Goal: Transaction & Acquisition: Purchase product/service

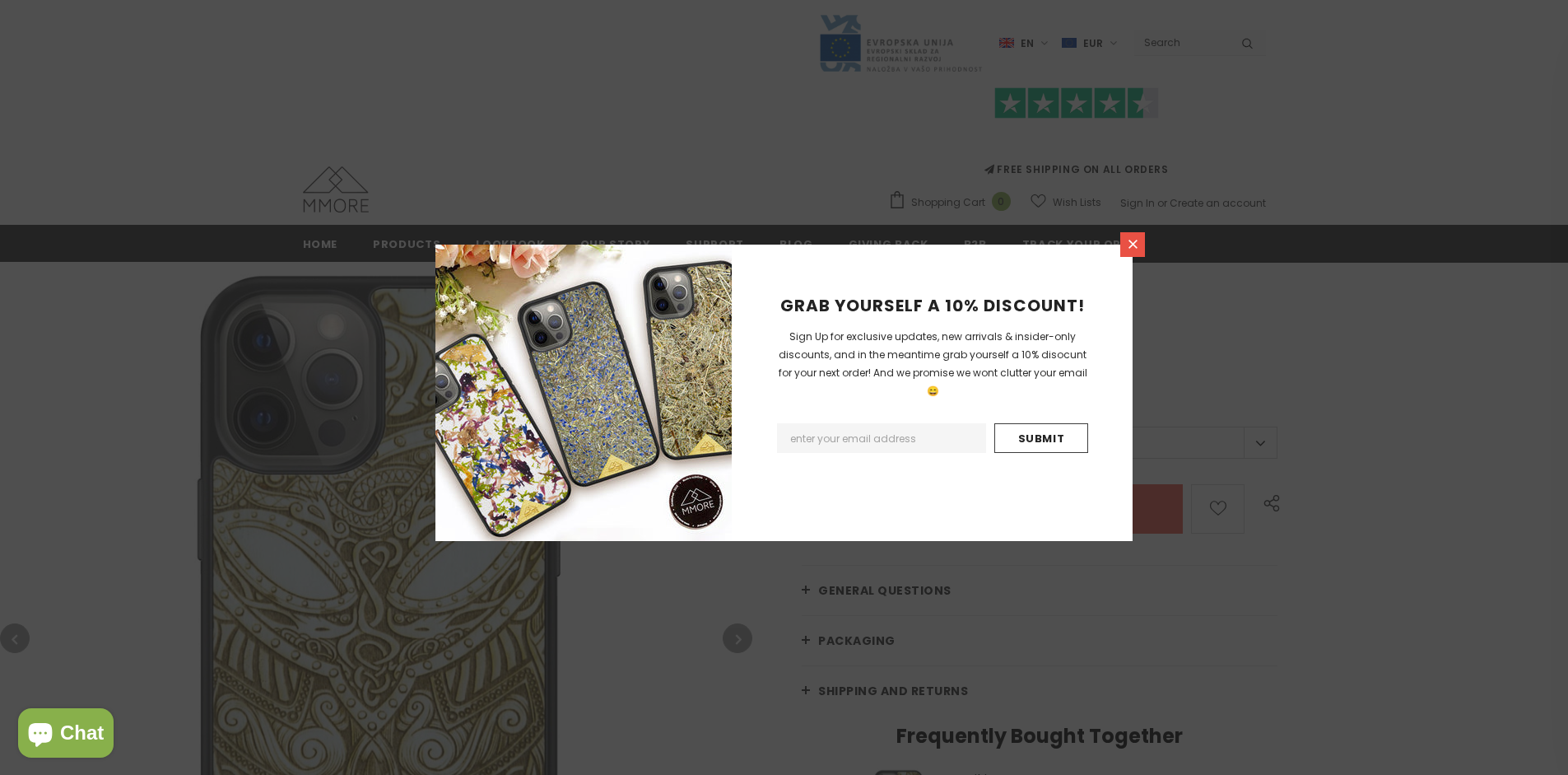
click at [1133, 243] on icon at bounding box center [1133, 244] width 9 height 9
